Goal: Transaction & Acquisition: Subscribe to service/newsletter

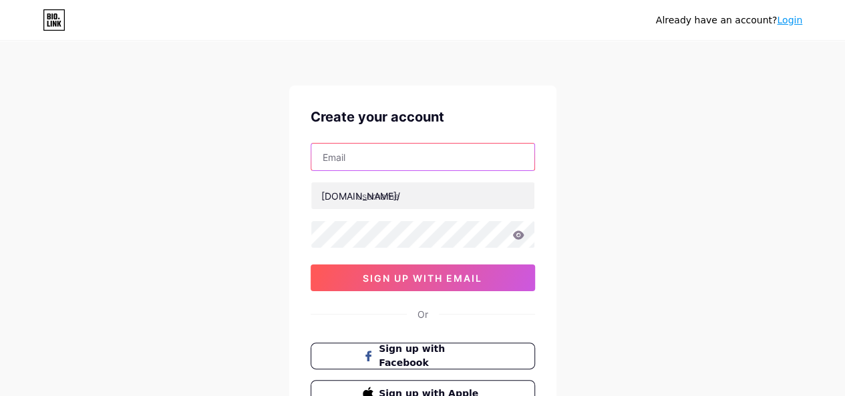
click at [377, 162] on input "text" at bounding box center [422, 157] width 223 height 27
type input "adyhaircompany@gmail.com"
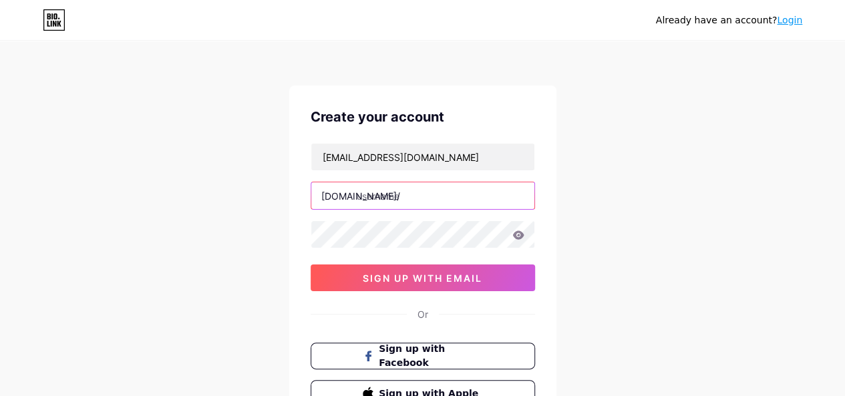
click at [379, 188] on input "text" at bounding box center [422, 195] width 223 height 27
type input "adyhair"
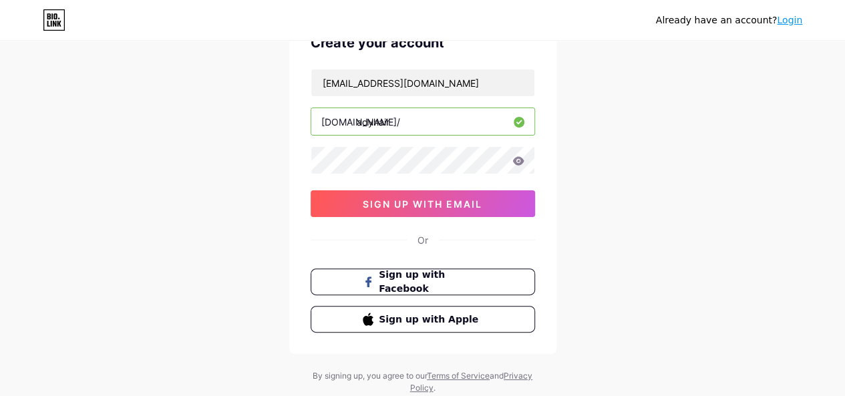
scroll to position [85, 0]
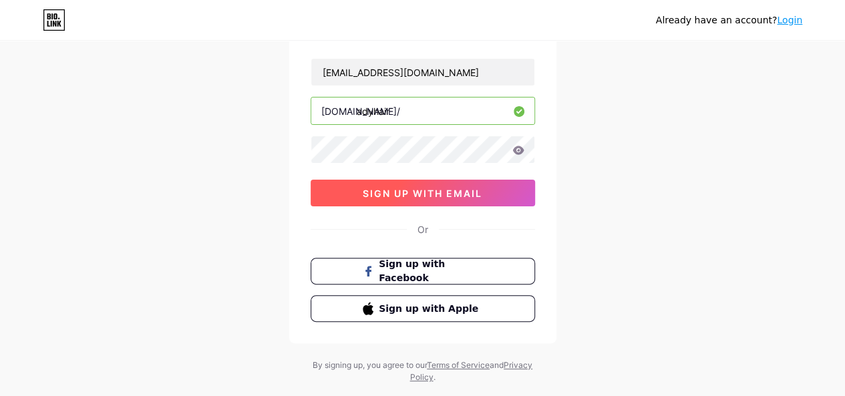
click at [423, 196] on span "sign up with email" at bounding box center [423, 193] width 120 height 11
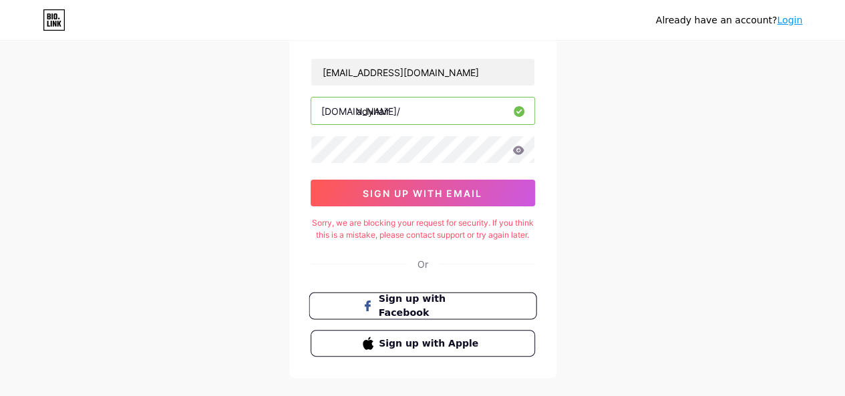
click at [406, 316] on span "Sign up with Facebook" at bounding box center [430, 306] width 105 height 29
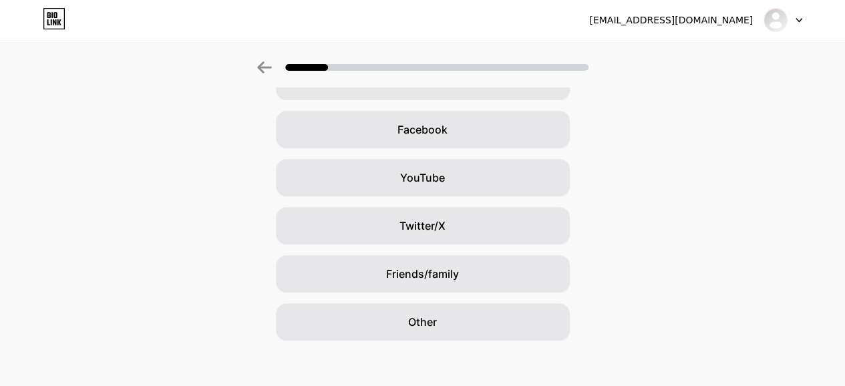
scroll to position [190, 0]
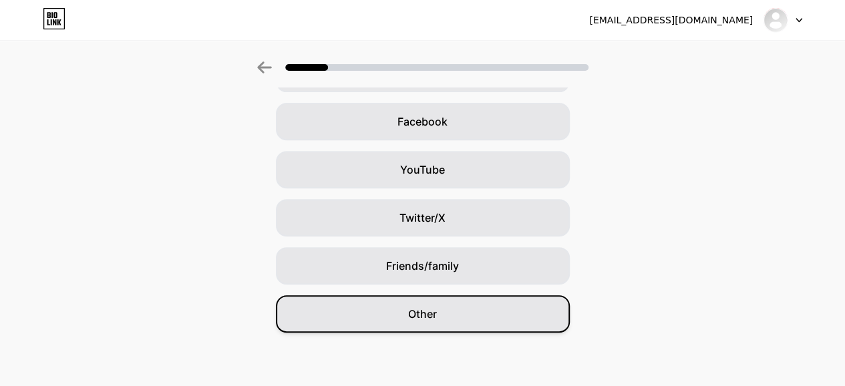
click at [417, 313] on span "Other" at bounding box center [422, 314] width 29 height 16
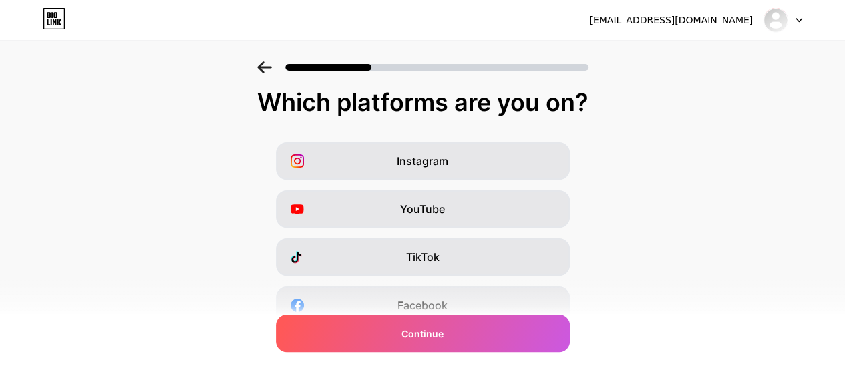
scroll to position [7, 0]
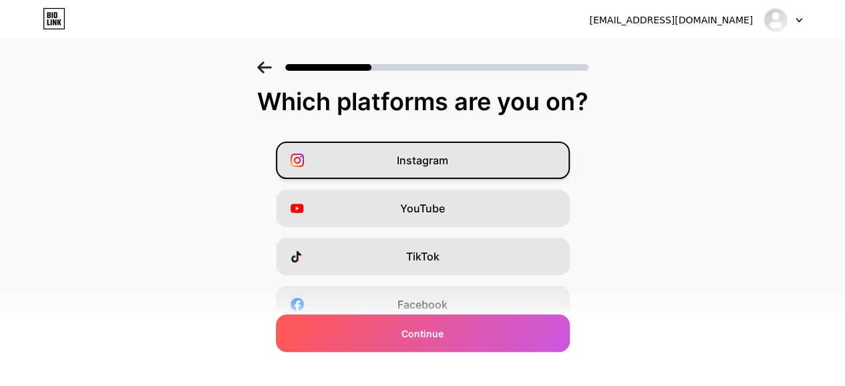
click at [458, 162] on div "Instagram" at bounding box center [423, 160] width 294 height 37
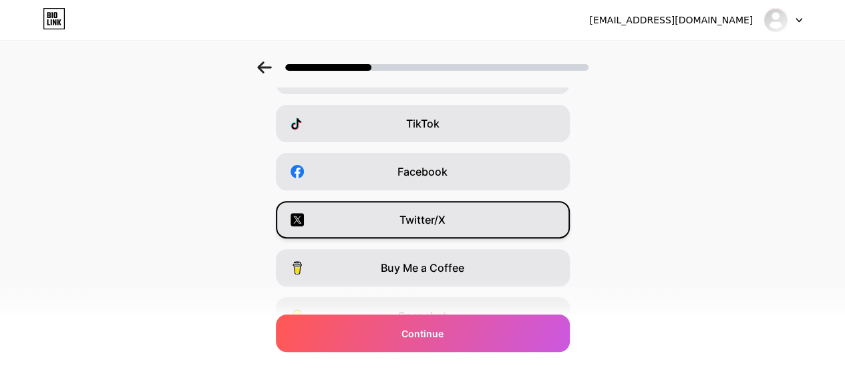
scroll to position [148, 0]
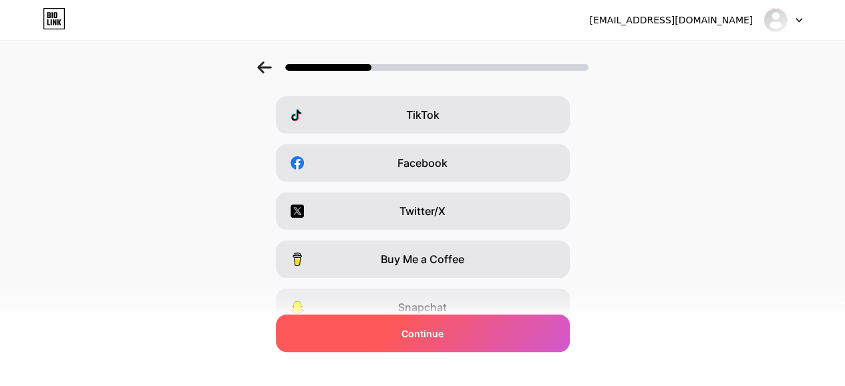
click at [452, 336] on div "Continue" at bounding box center [423, 333] width 294 height 37
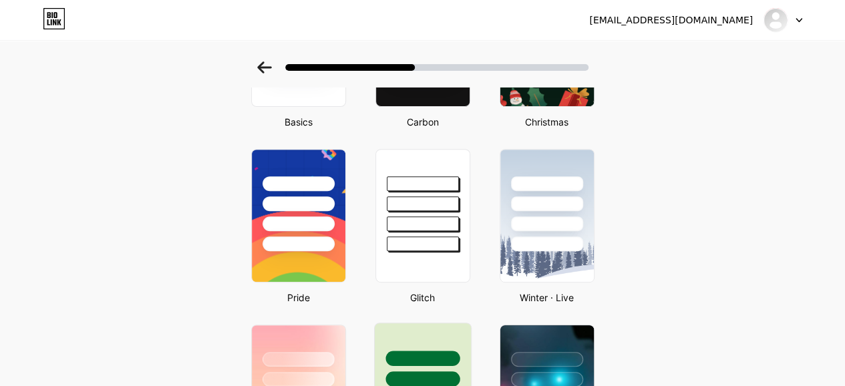
scroll to position [0, 0]
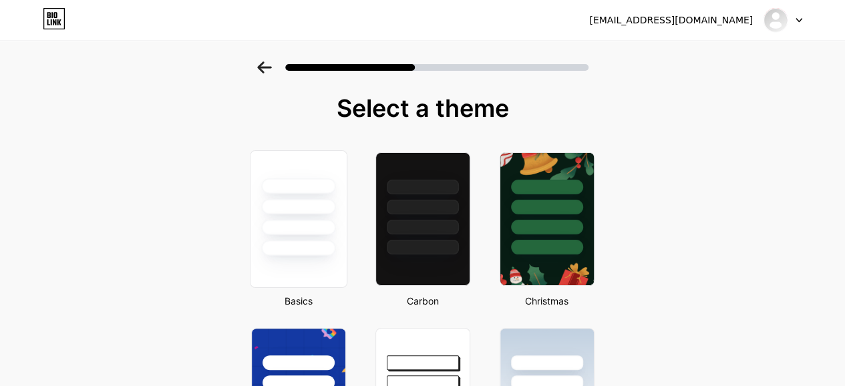
click at [309, 244] on div at bounding box center [298, 247] width 74 height 15
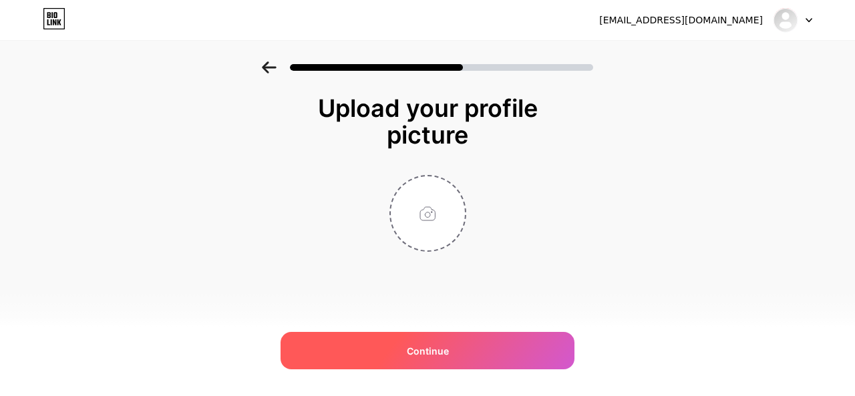
click at [433, 346] on span "Continue" at bounding box center [428, 351] width 42 height 14
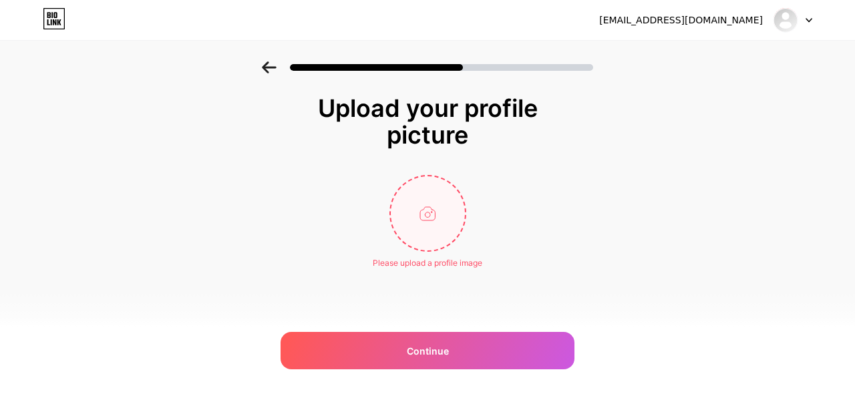
click at [431, 214] on input "file" at bounding box center [428, 213] width 74 height 74
type input "C:\fakepath\Ady Hair-logo-16.png"
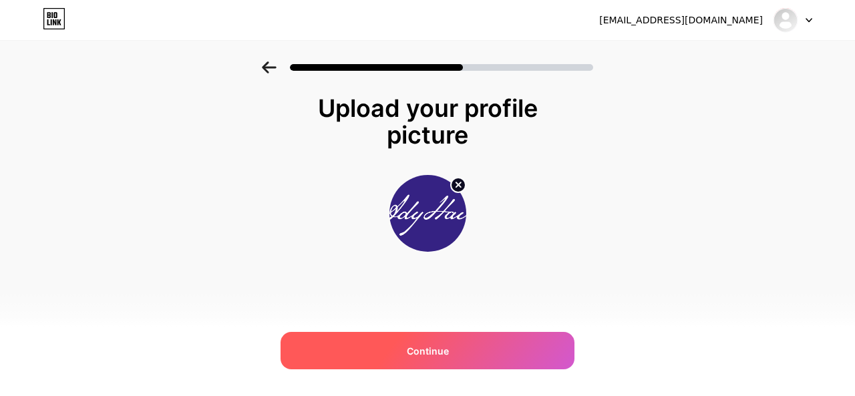
click at [422, 369] on div "Continue" at bounding box center [427, 350] width 294 height 37
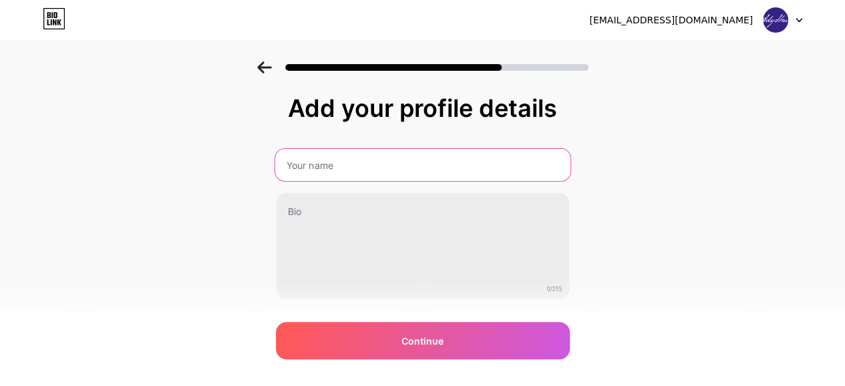
click at [331, 170] on input "text" at bounding box center [421, 165] width 295 height 32
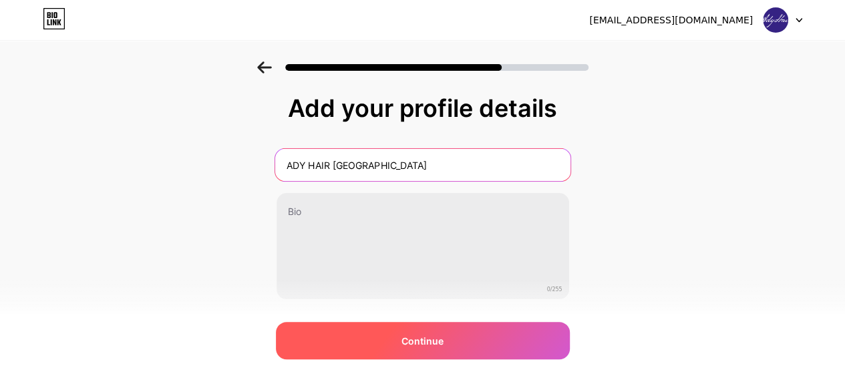
type input "ADY HAIR [GEOGRAPHIC_DATA]"
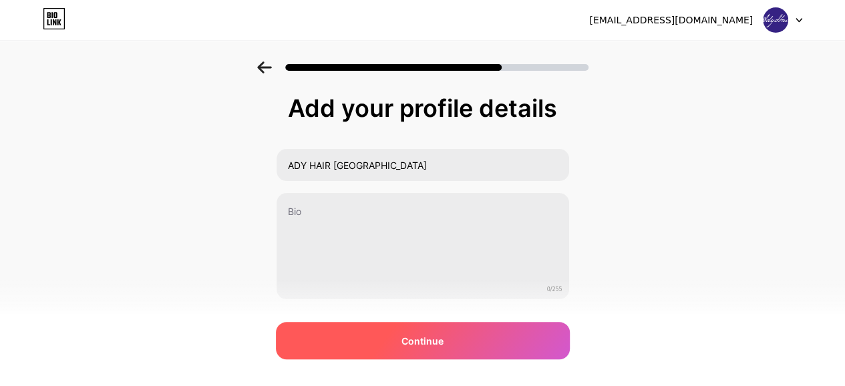
click at [388, 343] on div "Continue" at bounding box center [423, 340] width 294 height 37
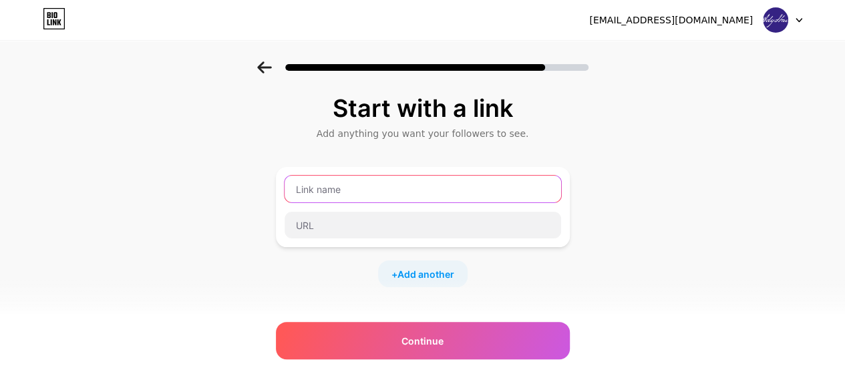
click at [334, 196] on input "text" at bounding box center [422, 189] width 276 height 27
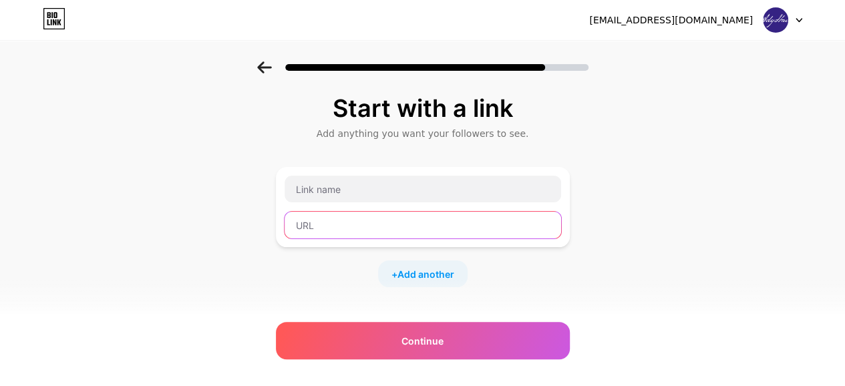
click at [378, 233] on input "text" at bounding box center [422, 225] width 276 height 27
paste input "[URL][DOMAIN_NAME]"
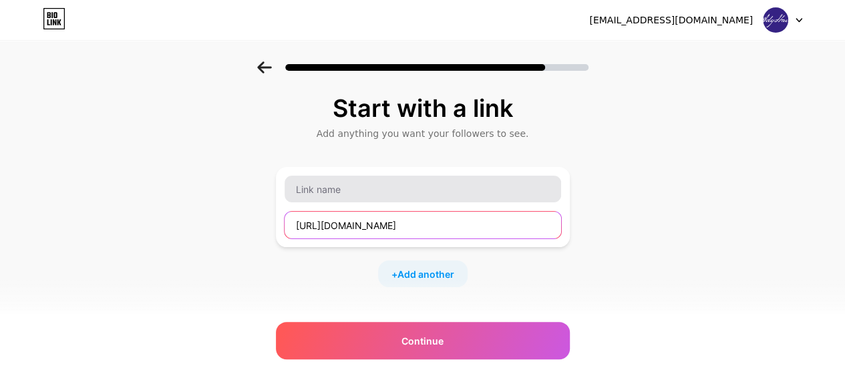
type input "[URL][DOMAIN_NAME]"
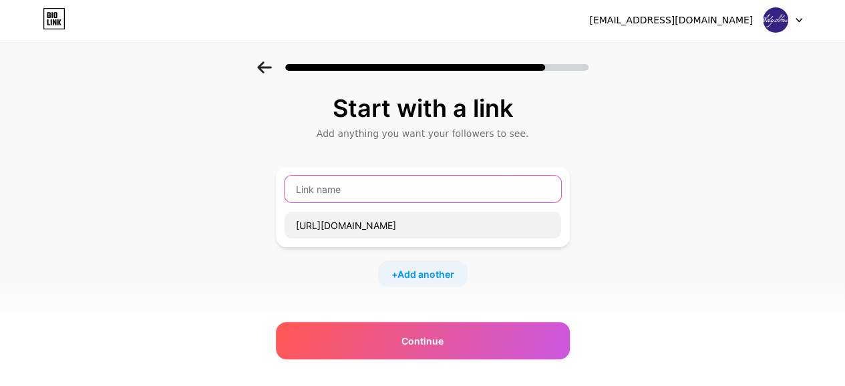
click at [432, 181] on input "text" at bounding box center [422, 189] width 276 height 27
paste input "Таисия"
type input "Таисия"
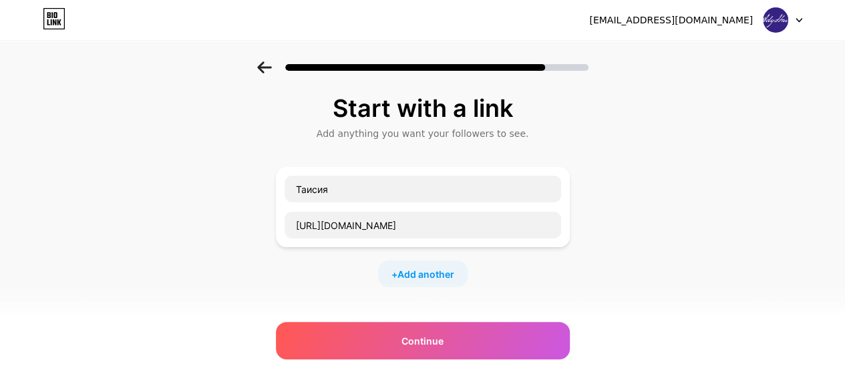
click at [668, 274] on div "Start with a link Add anything you want your followers to see. Таисия [URL][DOM…" at bounding box center [422, 295] width 845 height 469
click at [449, 277] on span "Add another" at bounding box center [425, 274] width 57 height 14
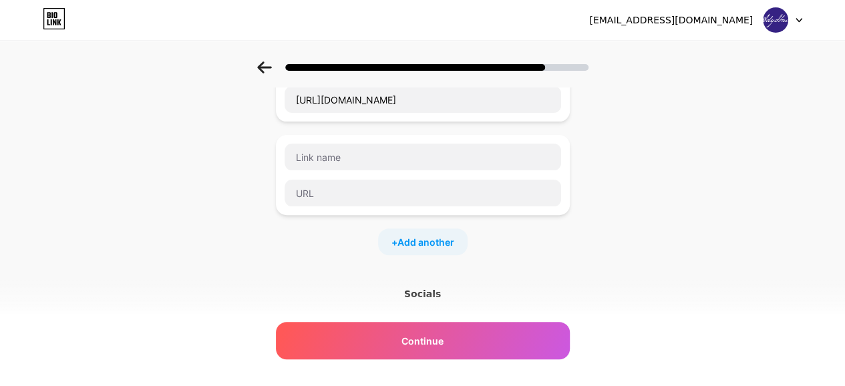
scroll to position [126, 0]
click at [394, 153] on input "text" at bounding box center [422, 156] width 276 height 27
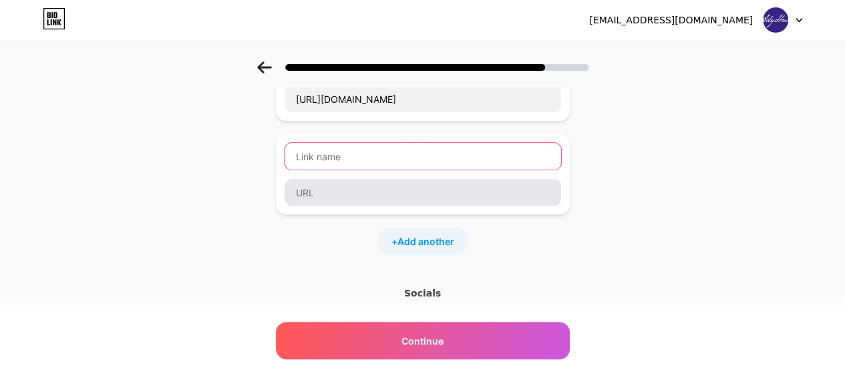
paste input "[PERSON_NAME]"
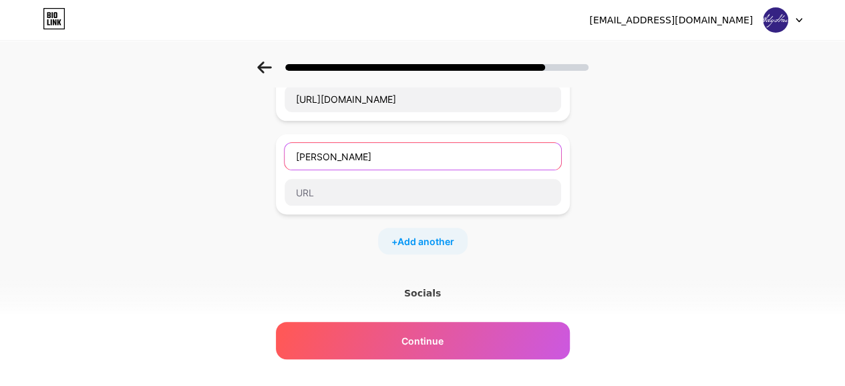
type input "[PERSON_NAME]"
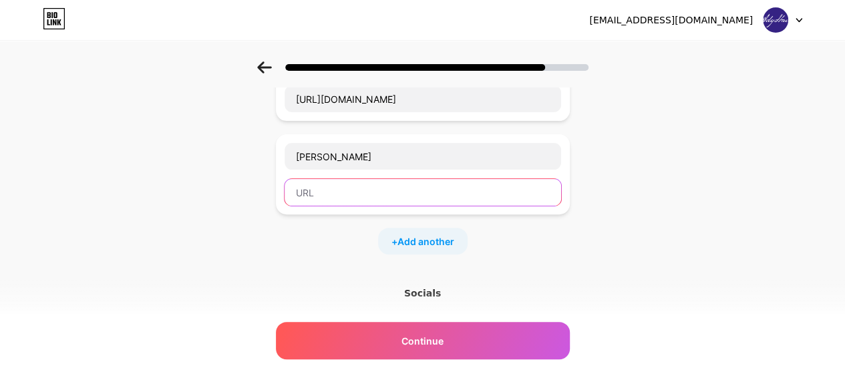
click at [363, 188] on input "text" at bounding box center [422, 192] width 276 height 27
paste input "[URL][DOMAIN_NAME]"
type input "[URL][DOMAIN_NAME]"
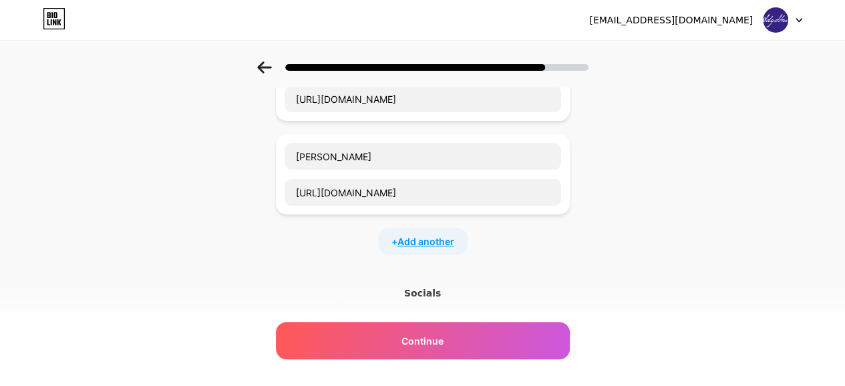
click at [423, 238] on span "Add another" at bounding box center [425, 241] width 57 height 14
click at [337, 278] on input "text" at bounding box center [422, 285] width 276 height 27
paste input "[URL][DOMAIN_NAME]"
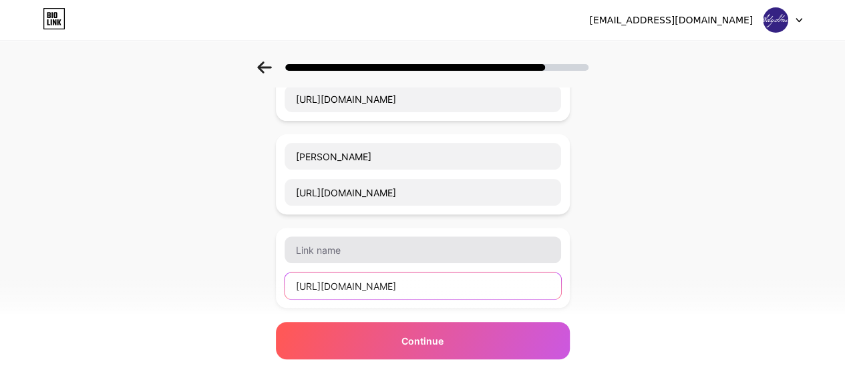
type input "[URL][DOMAIN_NAME]"
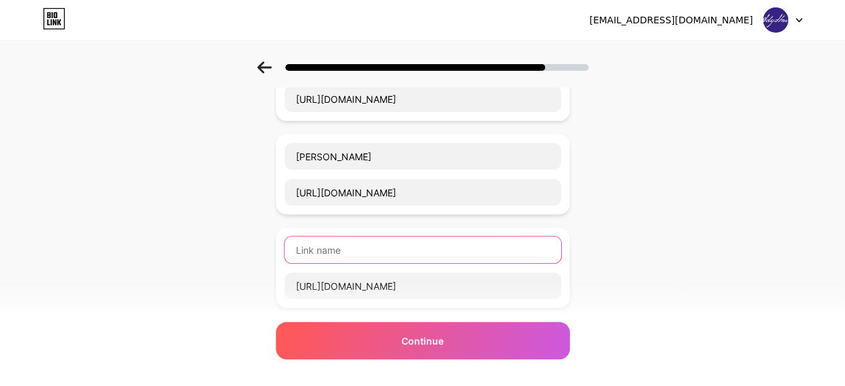
click at [375, 248] on input "text" at bounding box center [422, 249] width 276 height 27
paste input "[PERSON_NAME]"
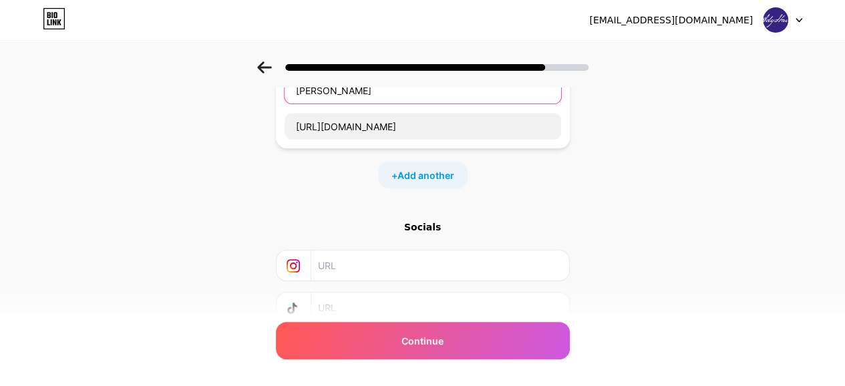
scroll to position [286, 0]
type input "[PERSON_NAME]"
click at [423, 172] on span "Add another" at bounding box center [425, 175] width 57 height 14
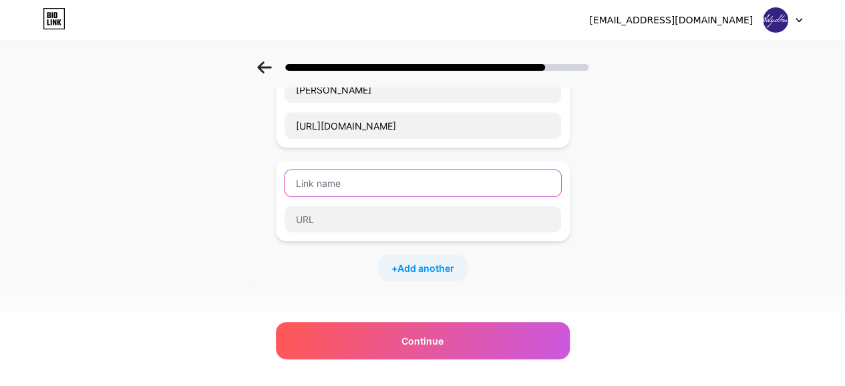
click at [368, 186] on input "text" at bounding box center [422, 183] width 276 height 27
paste input "Лыу"
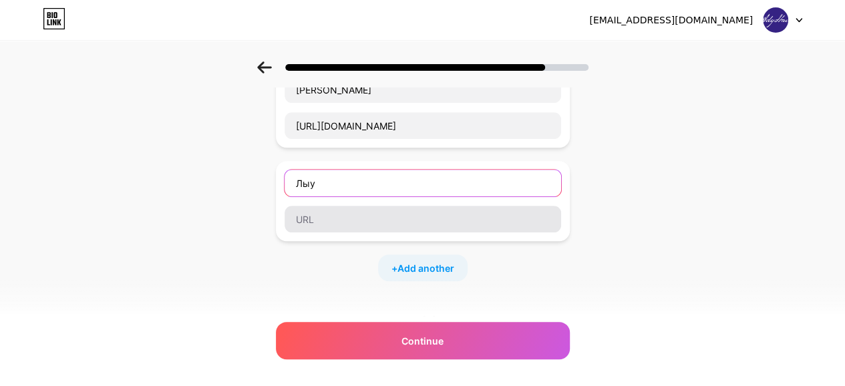
type input "Лыу"
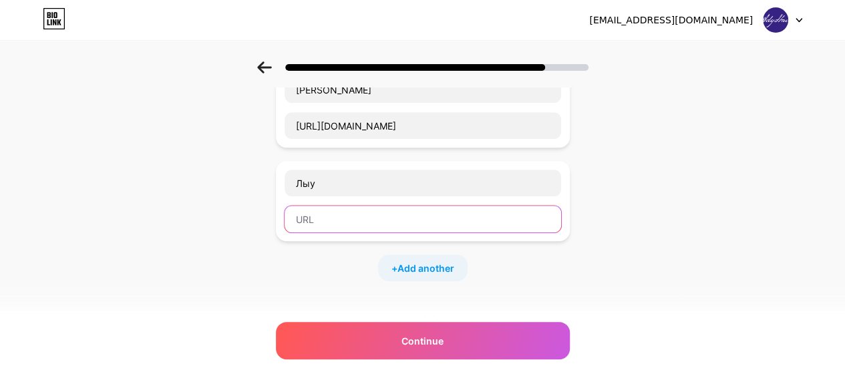
click at [335, 218] on input "text" at bounding box center [422, 219] width 276 height 27
paste input "[URL][DOMAIN_NAME]"
type input "[URL][DOMAIN_NAME]"
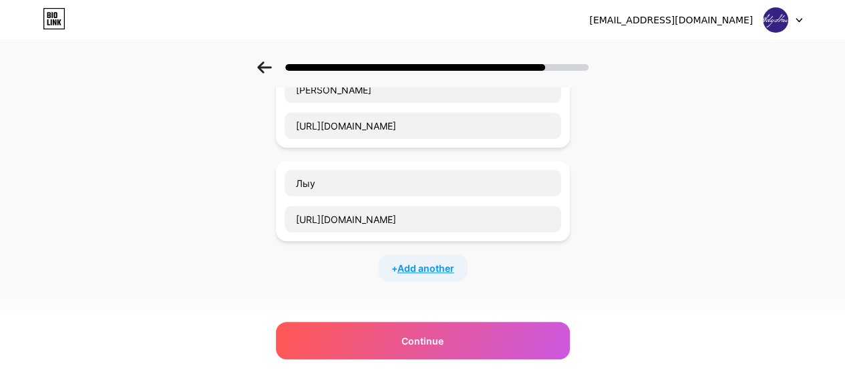
click at [421, 270] on span "Add another" at bounding box center [425, 268] width 57 height 14
click at [394, 280] on input "text" at bounding box center [422, 276] width 276 height 27
paste input "Натя"
type input "Натя"
click at [338, 303] on input "text" at bounding box center [422, 312] width 276 height 27
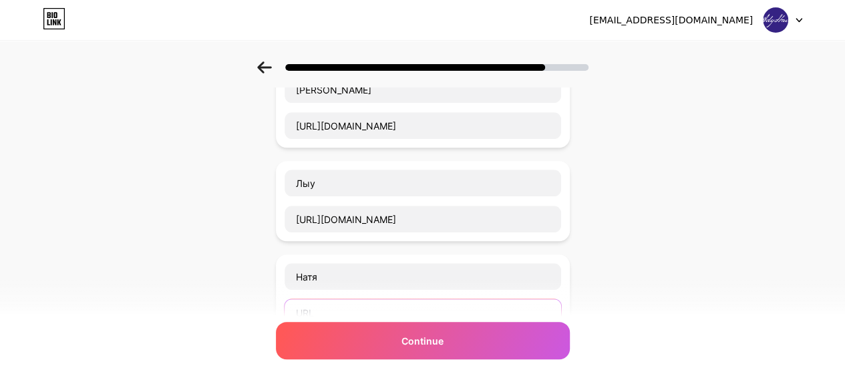
paste input "[URL][DOMAIN_NAME]"
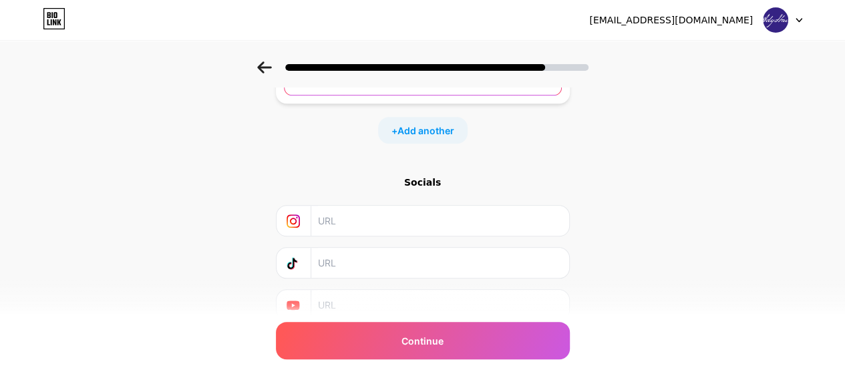
scroll to position [523, 0]
type input "[URL][DOMAIN_NAME]"
click at [433, 112] on div "+ Add another" at bounding box center [422, 125] width 89 height 27
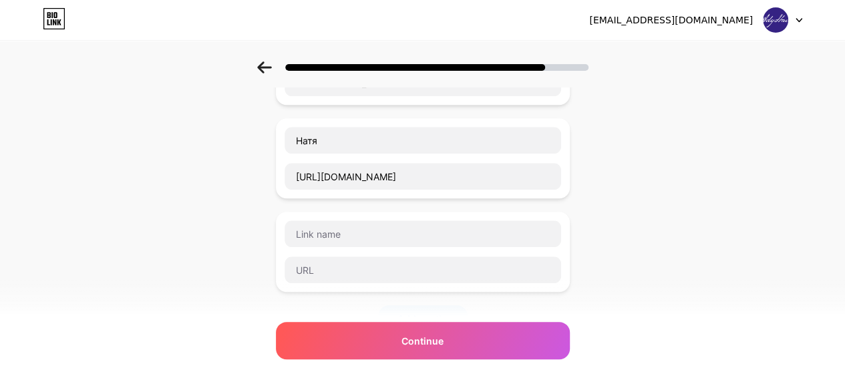
scroll to position [422, 0]
click at [331, 236] on input "text" at bounding box center [422, 234] width 276 height 27
paste input "Хыонг"
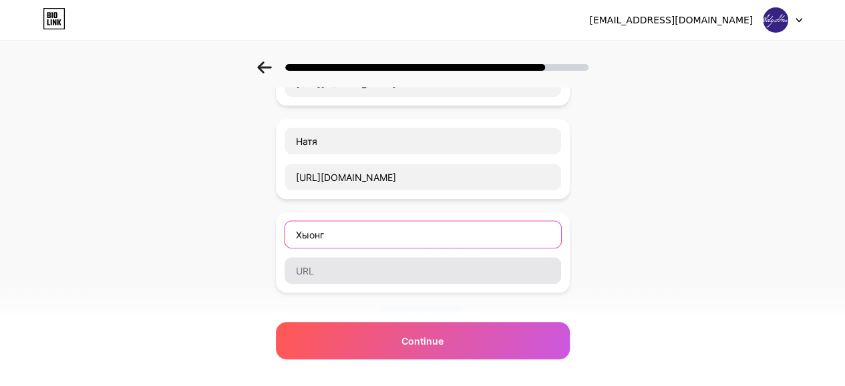
type input "Хыонг"
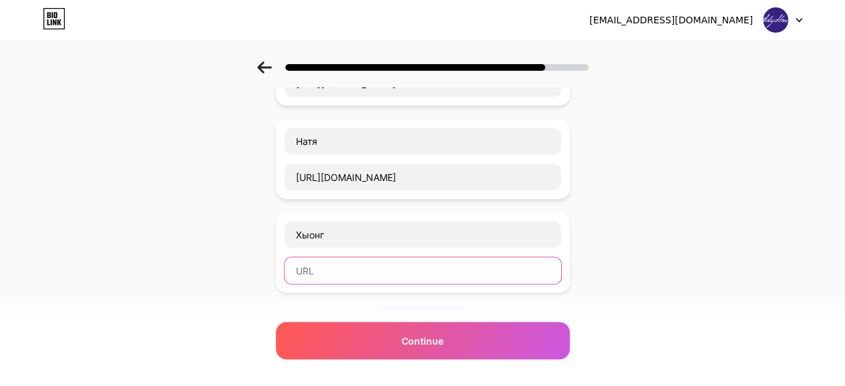
click at [339, 258] on input "text" at bounding box center [422, 270] width 276 height 27
paste input "[URL][DOMAIN_NAME]"
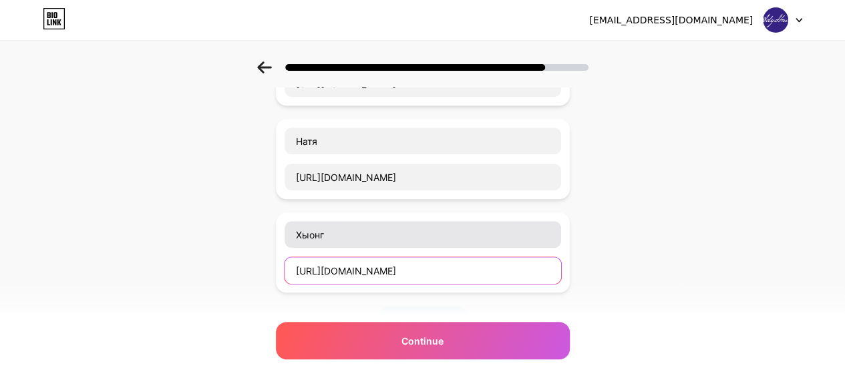
scroll to position [530, 0]
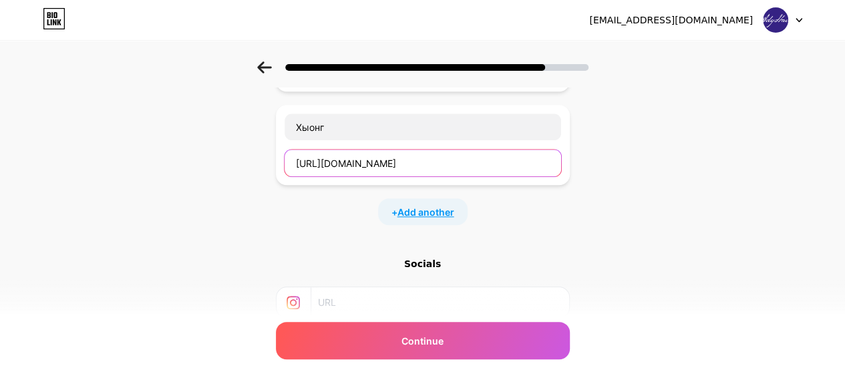
type input "[URL][DOMAIN_NAME]"
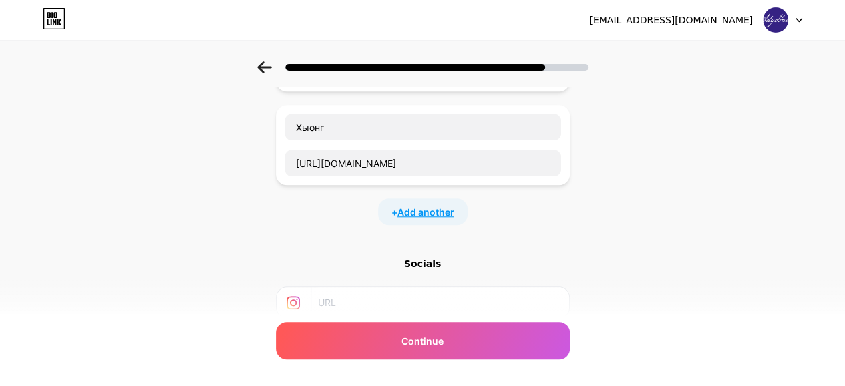
click at [427, 210] on span "Add another" at bounding box center [425, 212] width 57 height 14
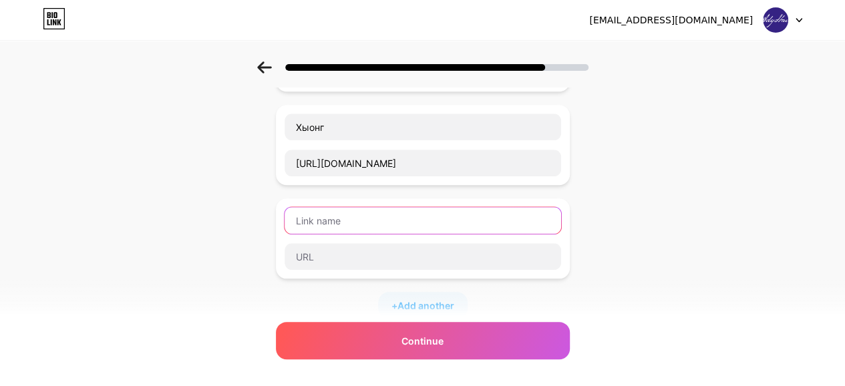
click at [445, 212] on input "text" at bounding box center [422, 220] width 276 height 27
paste input "Аня"
type input "Аня"
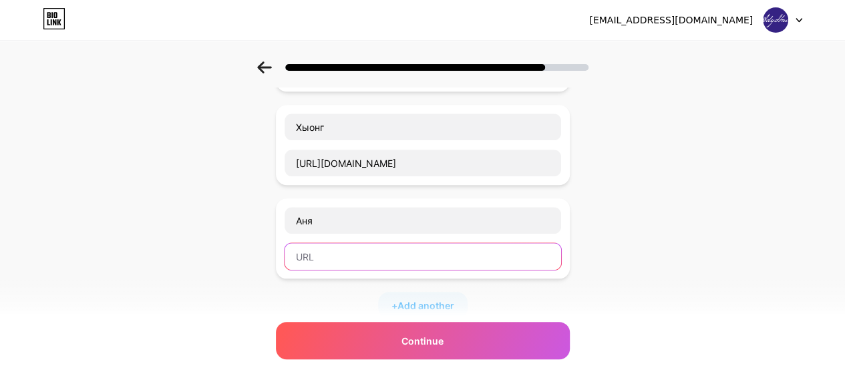
click at [349, 243] on input "text" at bounding box center [422, 256] width 276 height 27
paste input "[URL][DOMAIN_NAME]"
type input "[URL][DOMAIN_NAME]"
click at [586, 238] on div "Start with a link Add anything you want your followers to see. Таисия [URL][DOM…" at bounding box center [422, 47] width 845 height 1030
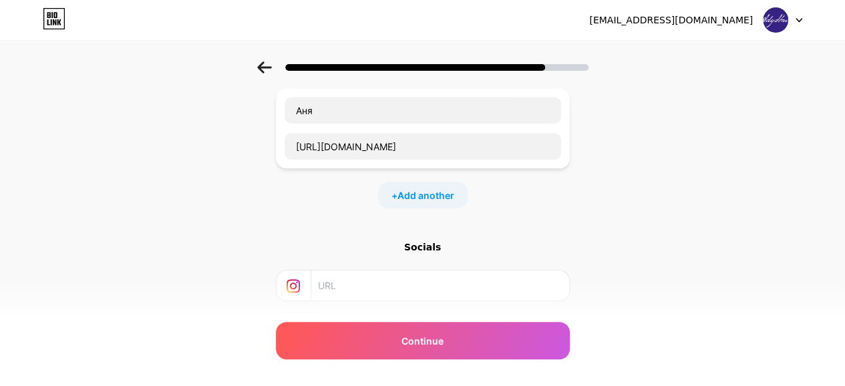
scroll to position [644, 0]
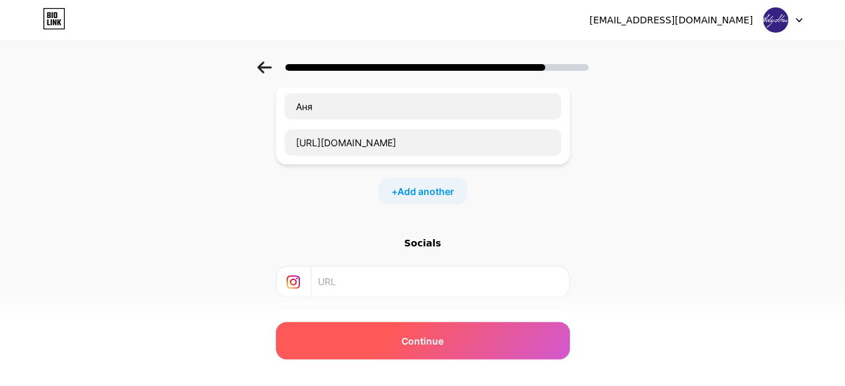
click at [431, 339] on span "Continue" at bounding box center [422, 341] width 42 height 14
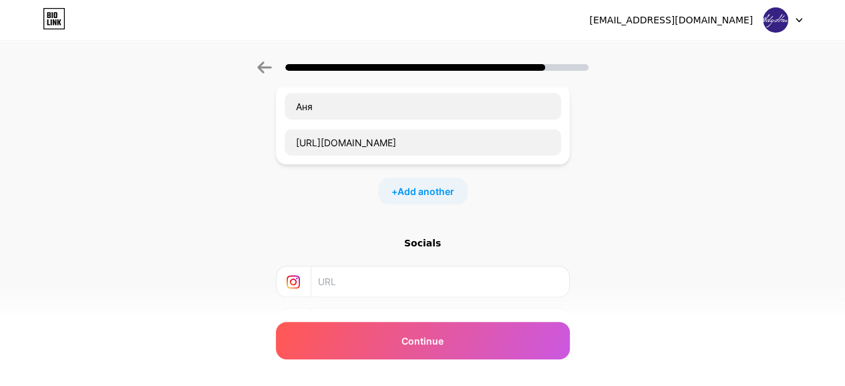
scroll to position [752, 0]
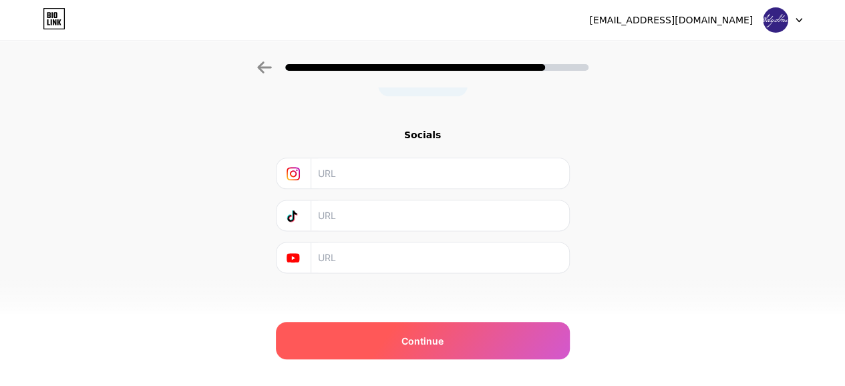
click at [461, 337] on div "Continue" at bounding box center [423, 340] width 294 height 37
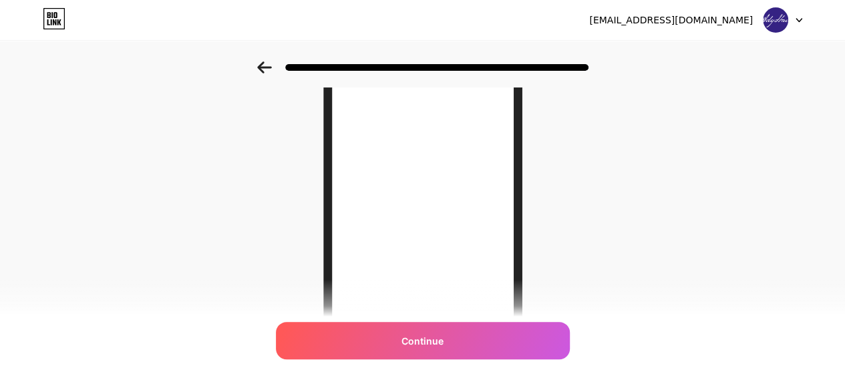
scroll to position [285, 0]
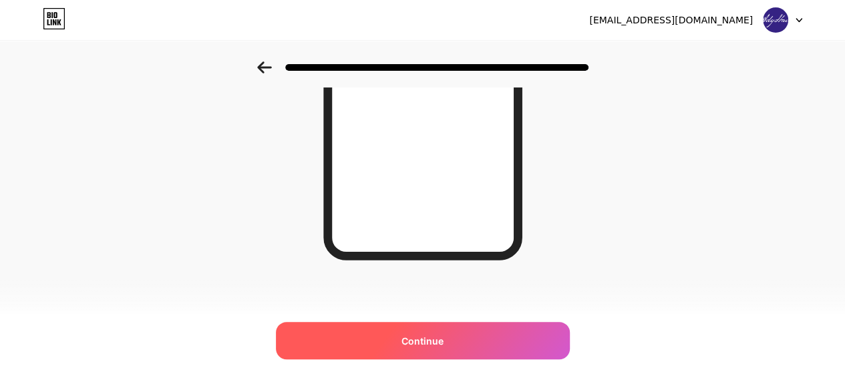
click at [411, 345] on span "Continue" at bounding box center [422, 341] width 42 height 14
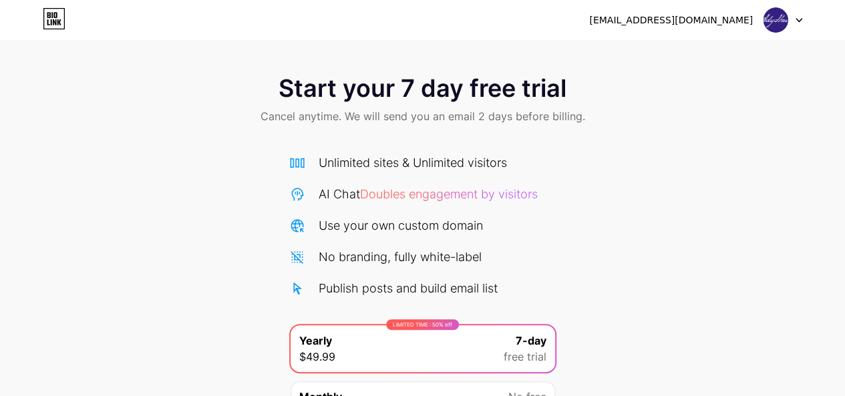
click at [644, 272] on div "Start your 7 day free trial Cancel anytime. We will send you an email 2 days be…" at bounding box center [422, 272] width 845 height 423
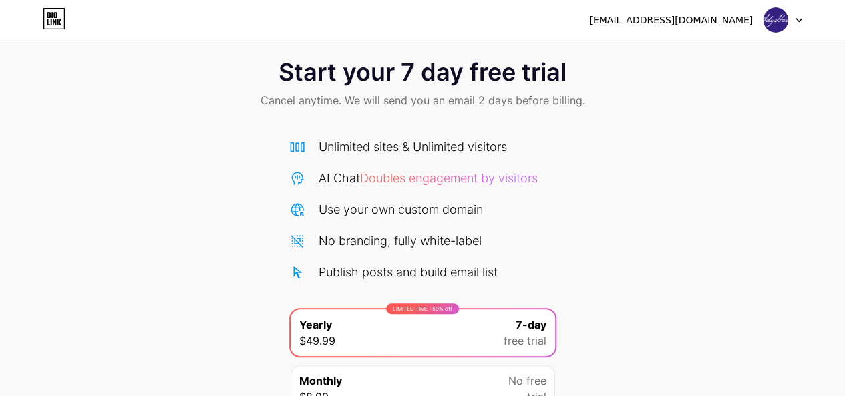
scroll to position [140, 0]
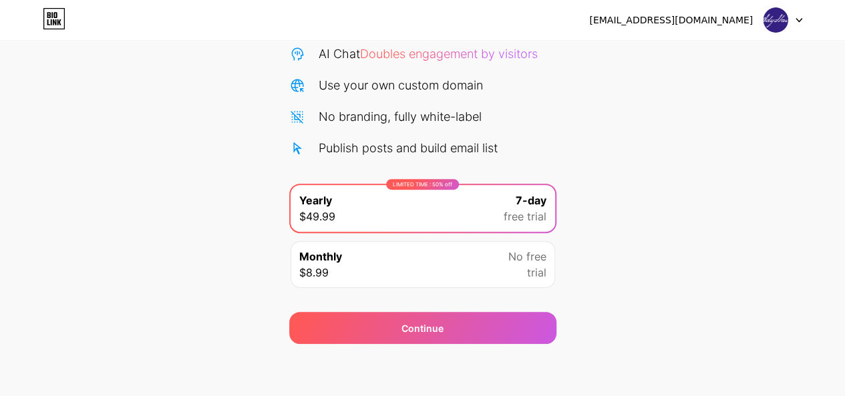
click at [795, 21] on icon at bounding box center [798, 20] width 7 height 5
click at [664, 198] on div "Start your 7 day free trial Cancel anytime. We will send you an email 2 days be…" at bounding box center [422, 132] width 845 height 423
